Goal: Information Seeking & Learning: Learn about a topic

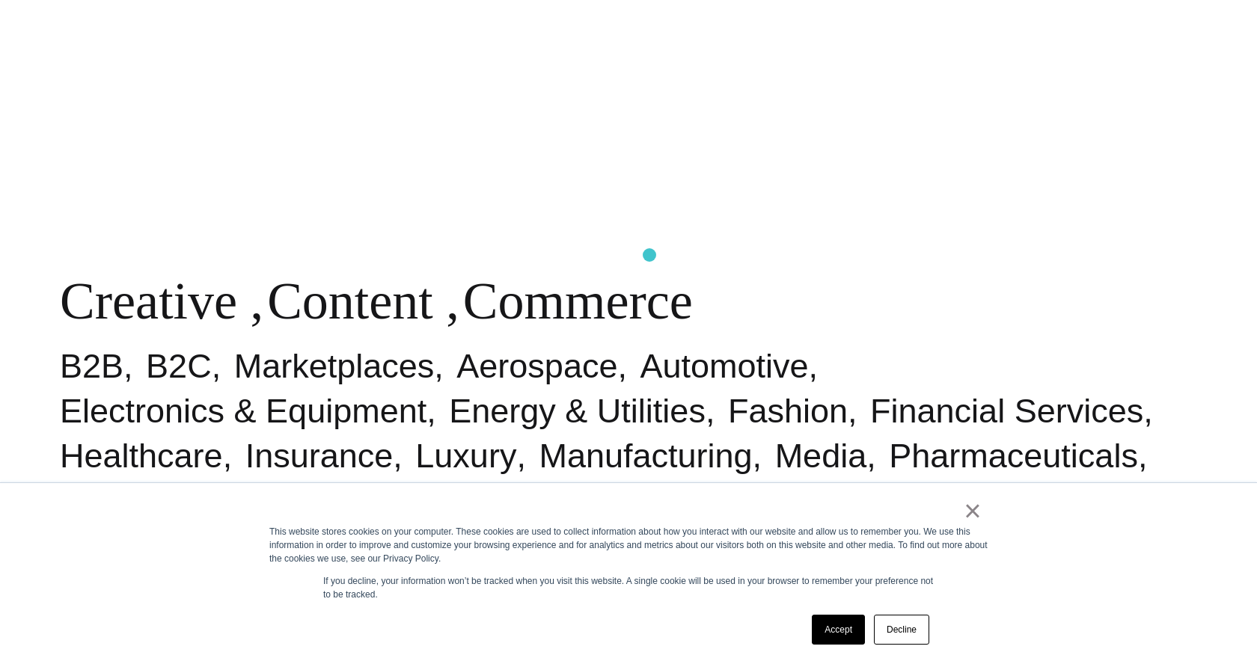
scroll to position [857, 0]
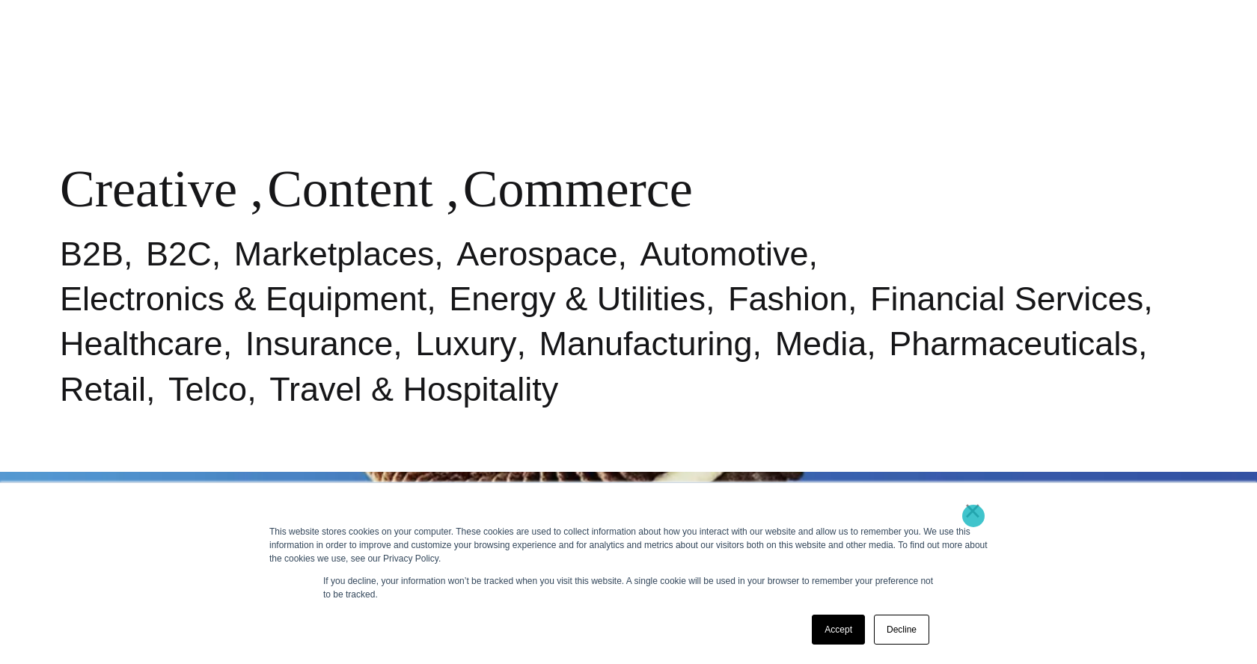
click at [974, 516] on link "×" at bounding box center [973, 510] width 18 height 13
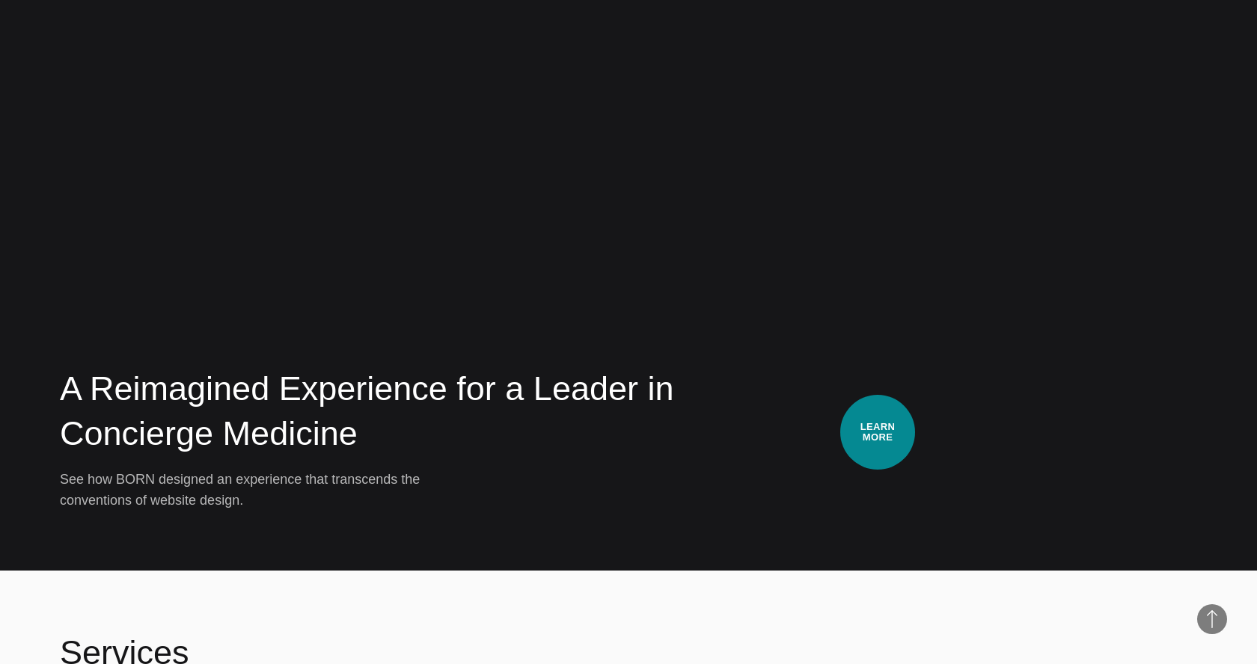
scroll to position [3414, 0]
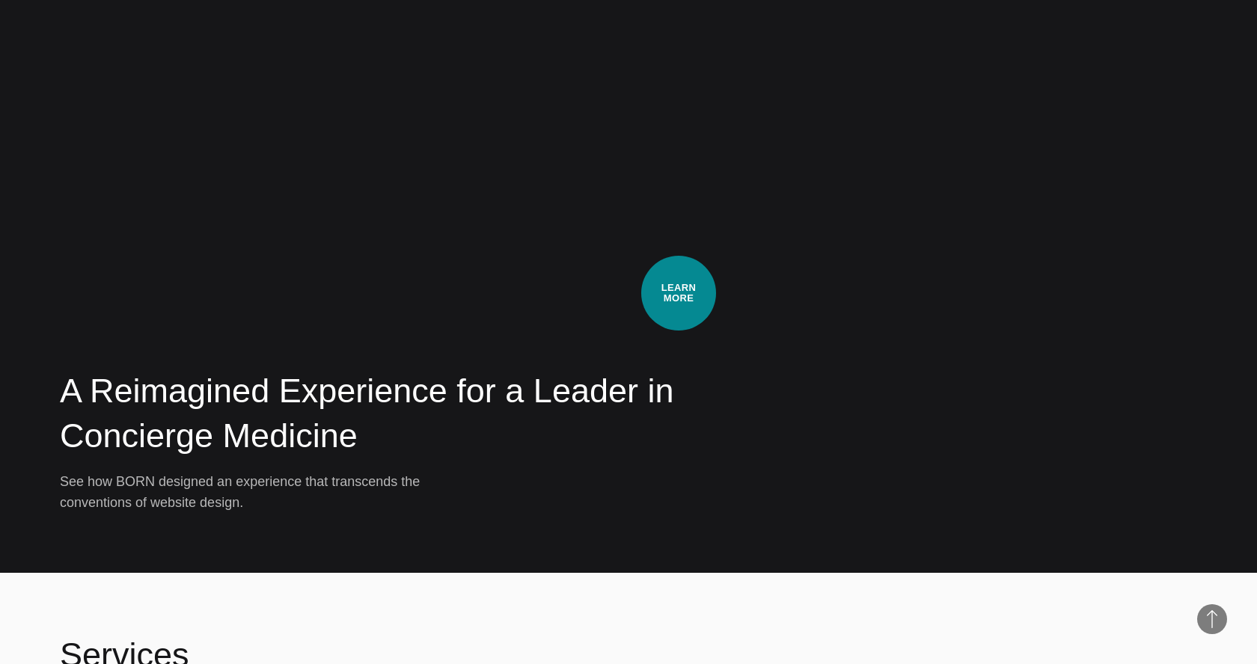
click at [679, 293] on div "A Reimagined Experience for a Leader in Concierge Medicine See how BORN designe…" at bounding box center [628, 241] width 1137 height 545
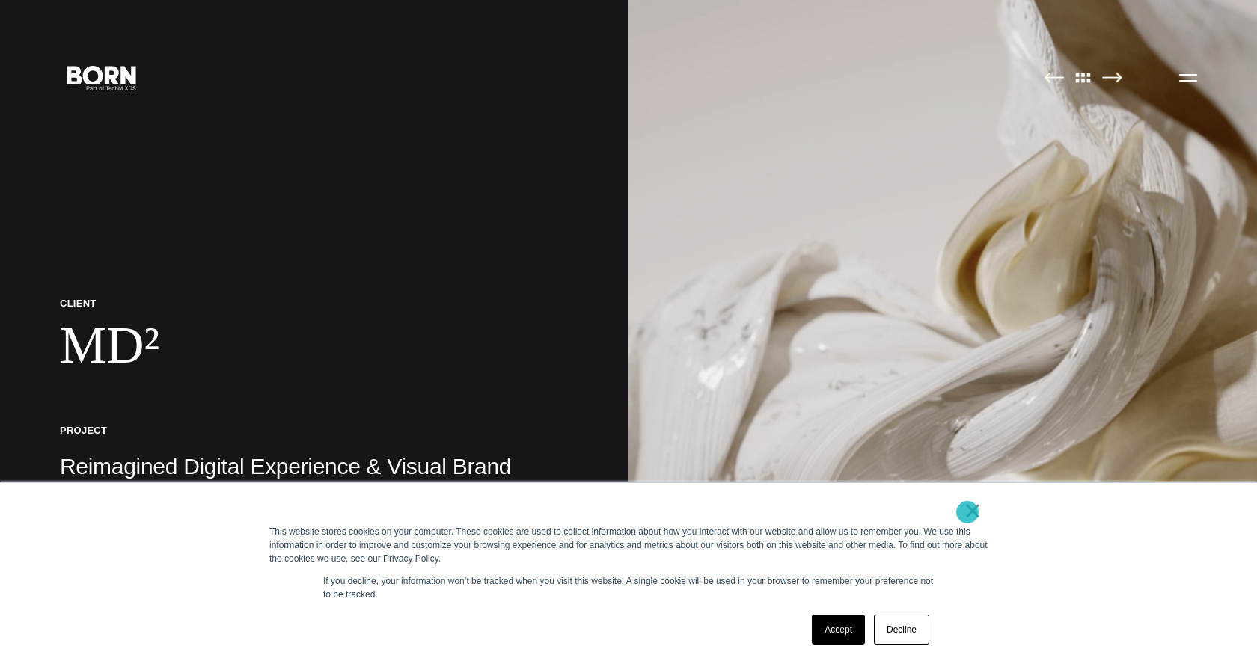
click at [968, 513] on link "×" at bounding box center [973, 510] width 18 height 13
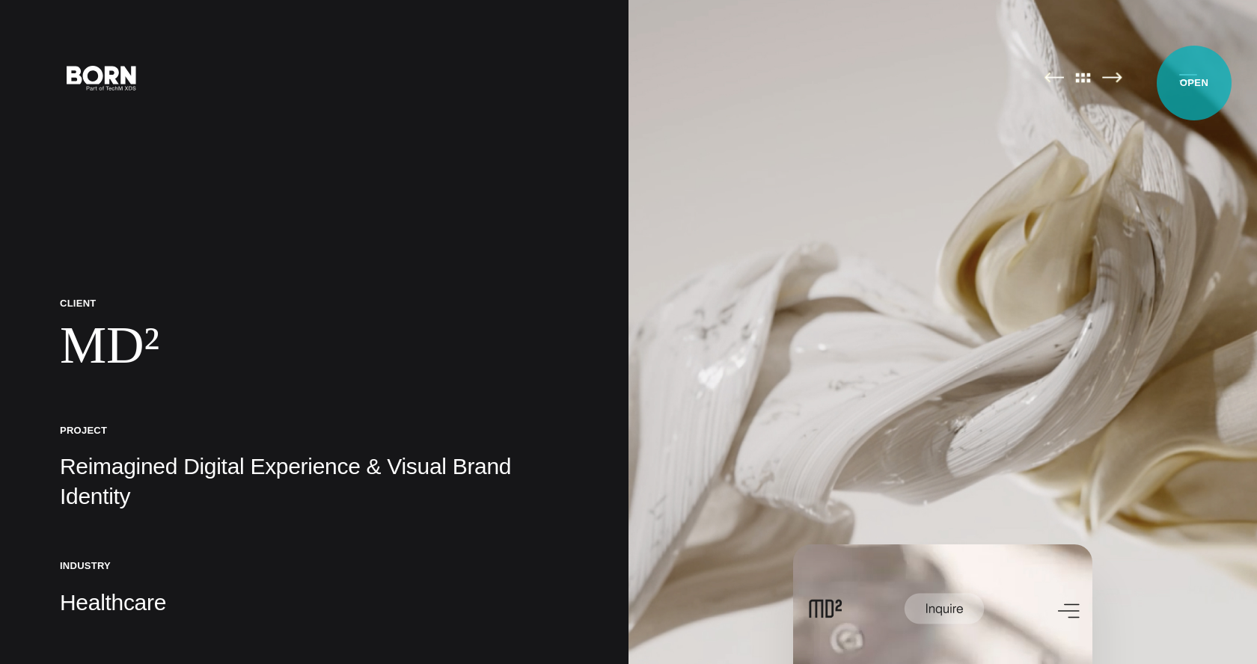
click at [1194, 83] on button "Primary Menu" at bounding box center [1188, 76] width 36 height 31
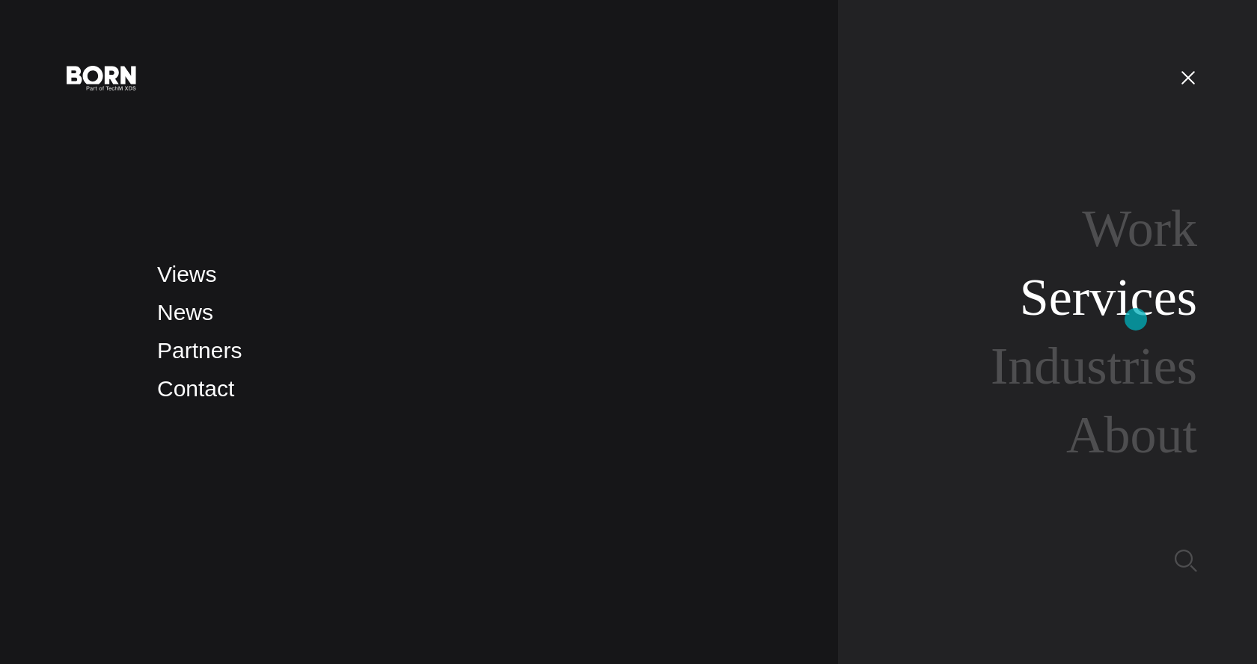
click at [1136, 320] on link "Services" at bounding box center [1108, 298] width 177 height 58
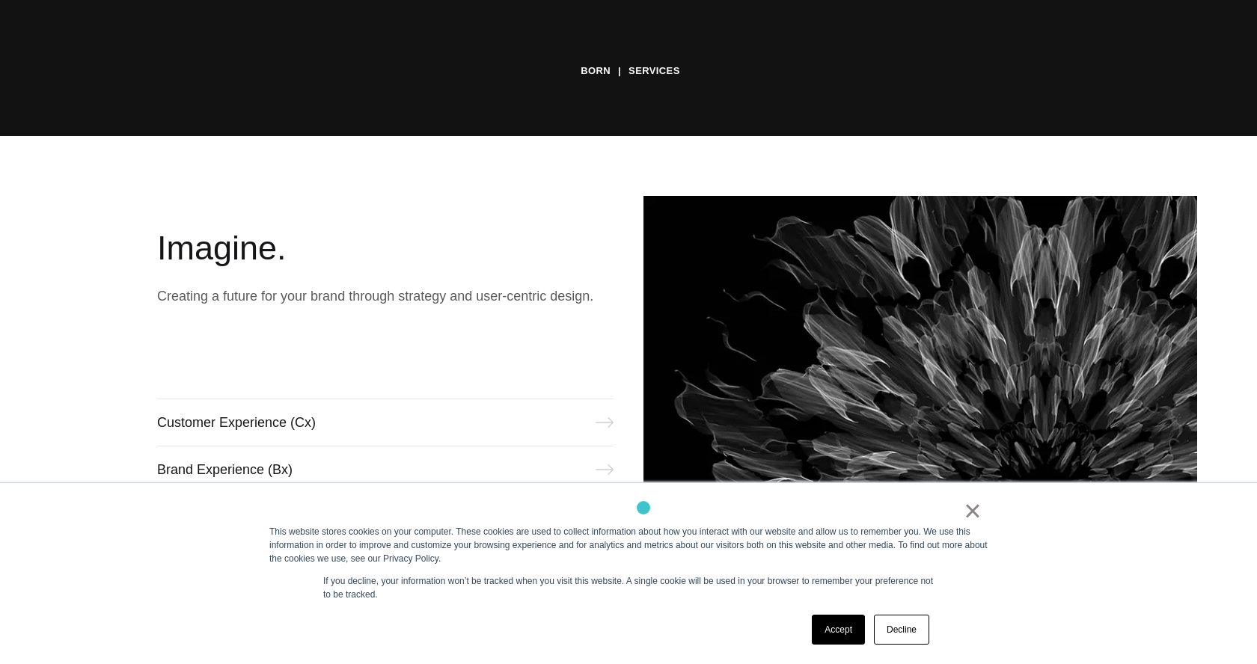
scroll to position [612, 0]
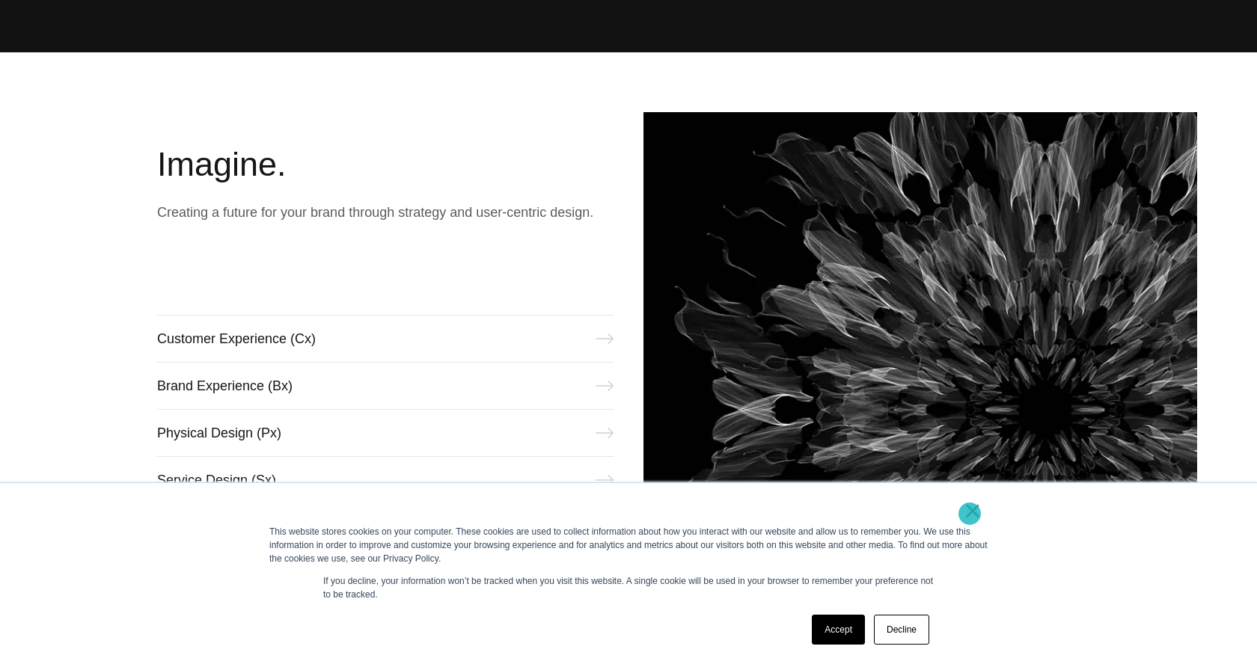
click at [970, 514] on link "×" at bounding box center [973, 510] width 18 height 13
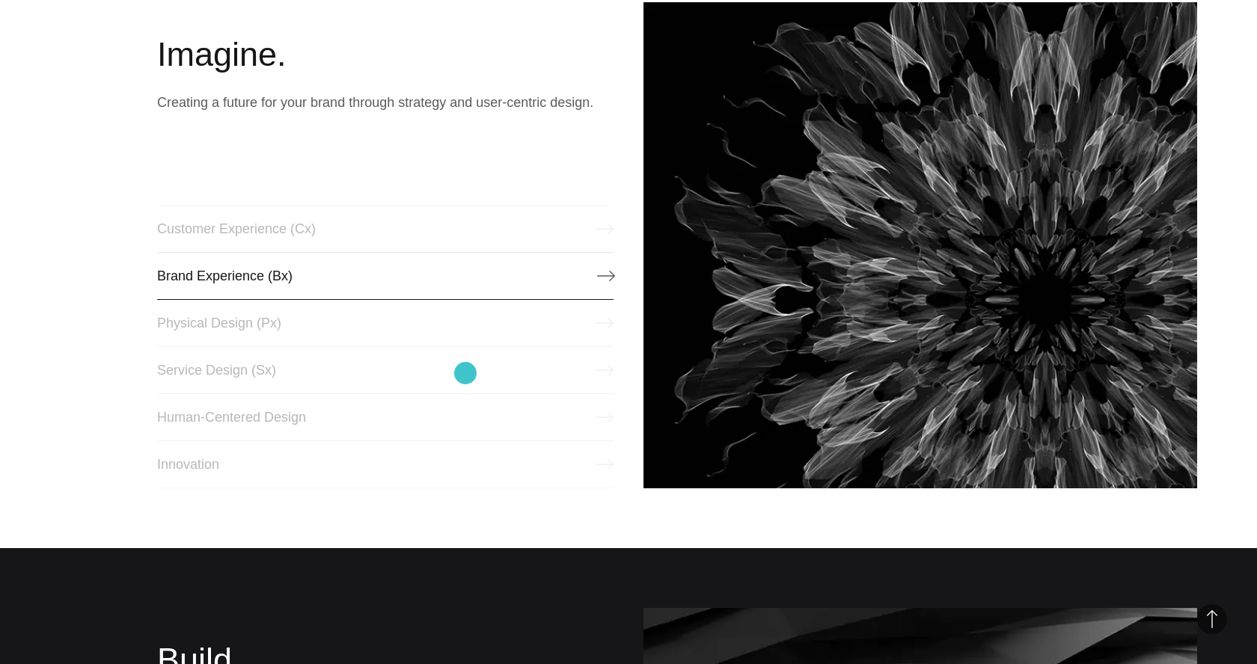
scroll to position [778, 0]
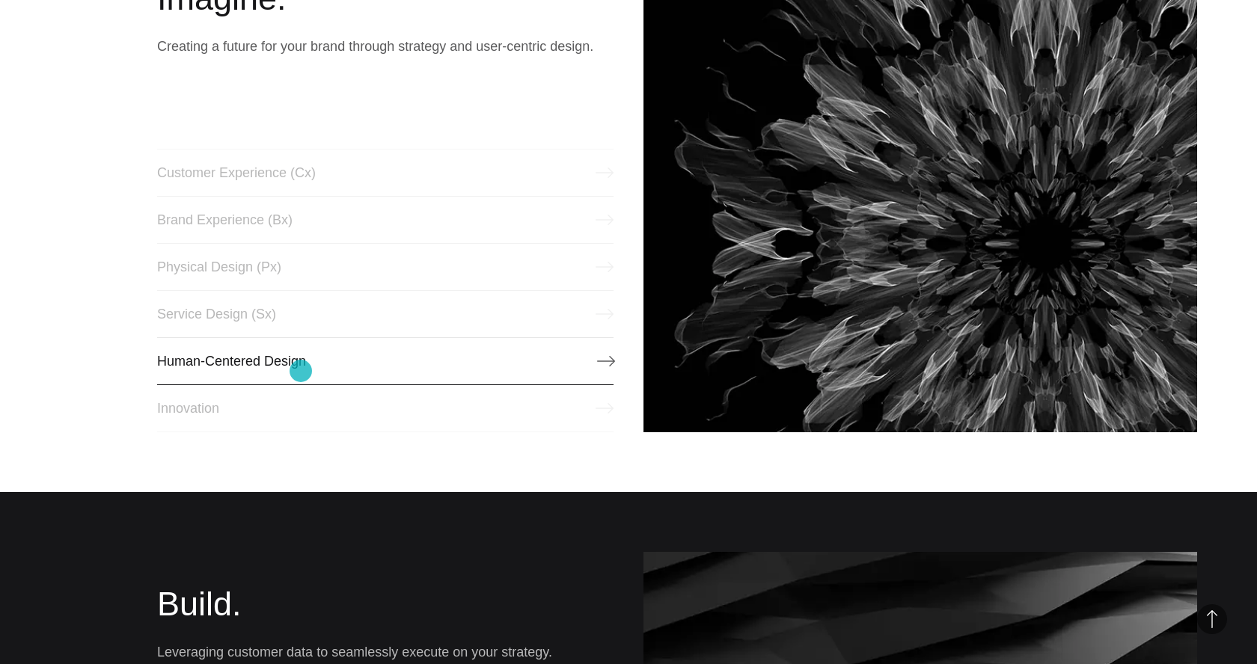
click at [301, 371] on link "Human-Centered Design" at bounding box center [385, 361] width 456 height 48
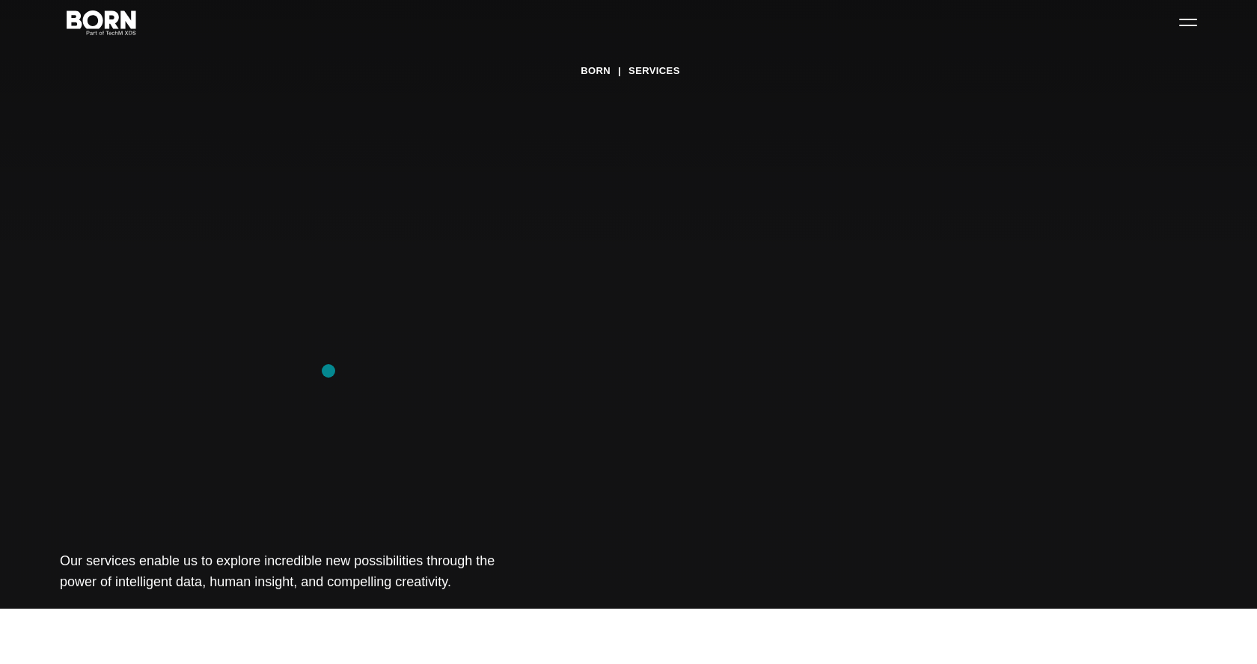
scroll to position [0, 0]
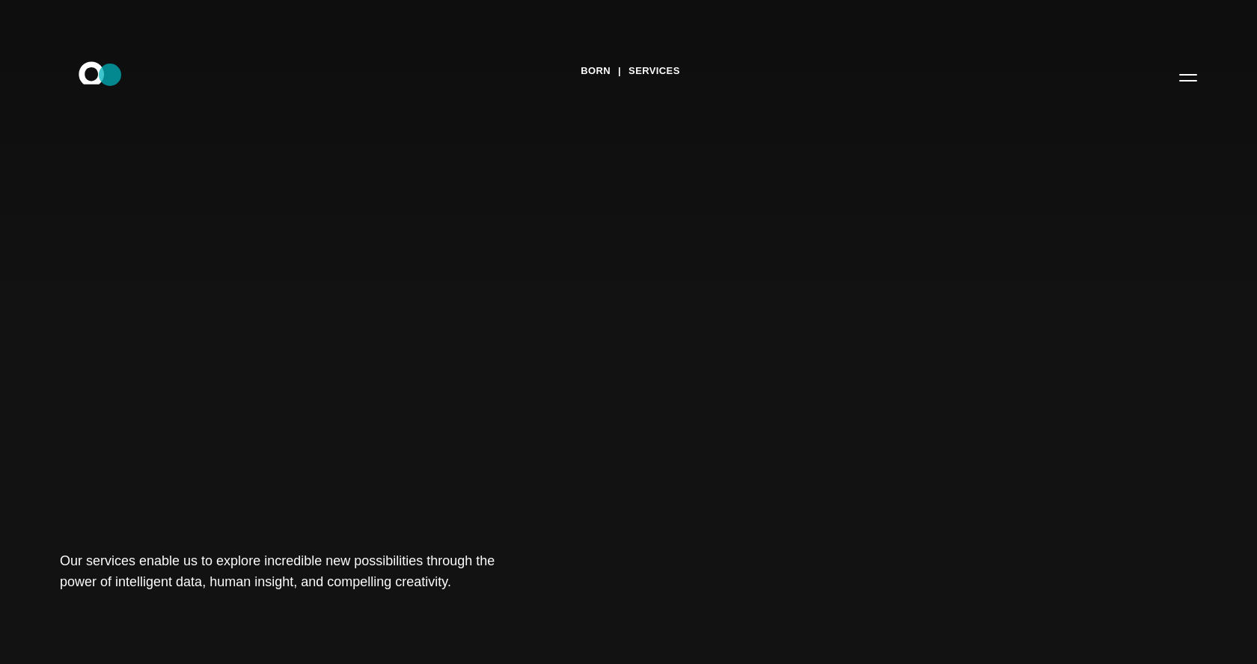
click at [110, 75] on icon ".st0{display:none;} .st1{display:inline;} .st2{font-family:'HelveticaNeue-Mediu…" at bounding box center [102, 77] width 96 height 39
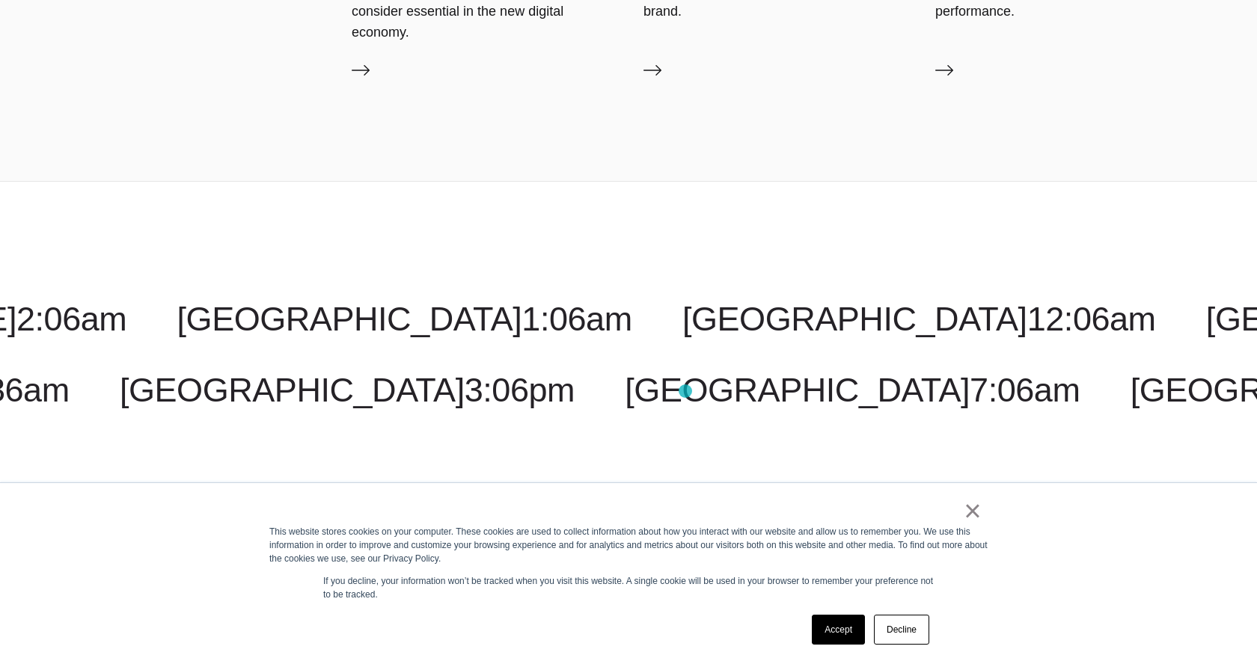
scroll to position [2381, 0]
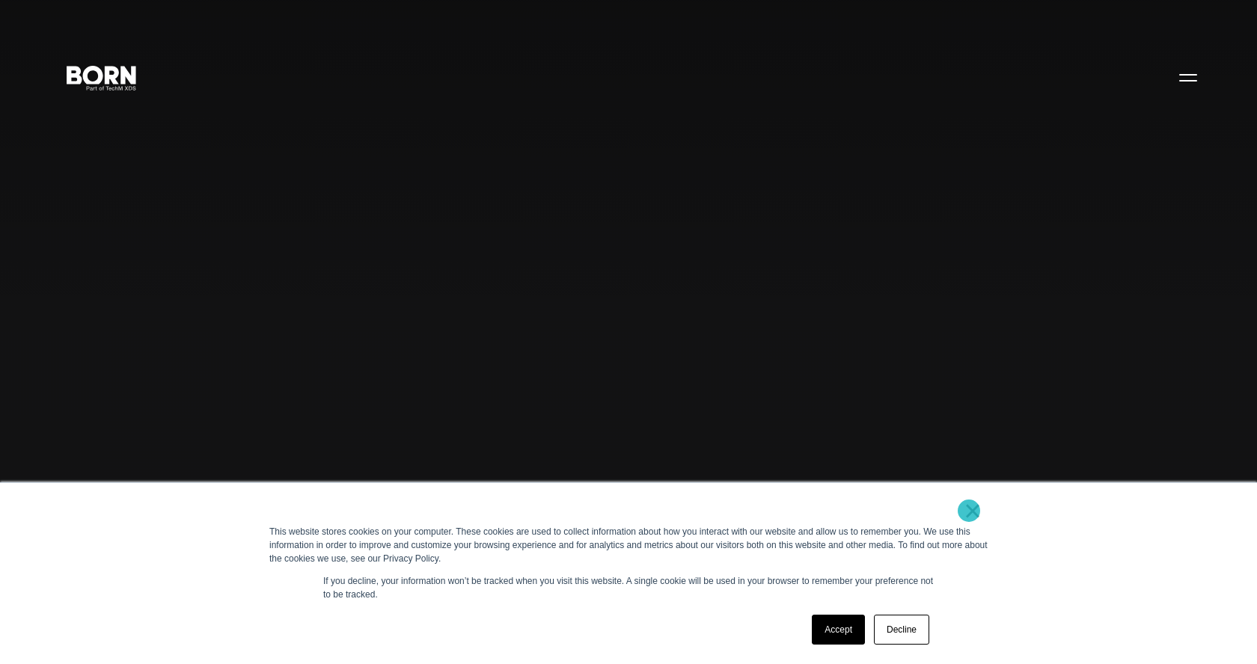
click at [969, 511] on link "×" at bounding box center [973, 510] width 18 height 13
